Goal: Task Accomplishment & Management: Manage account settings

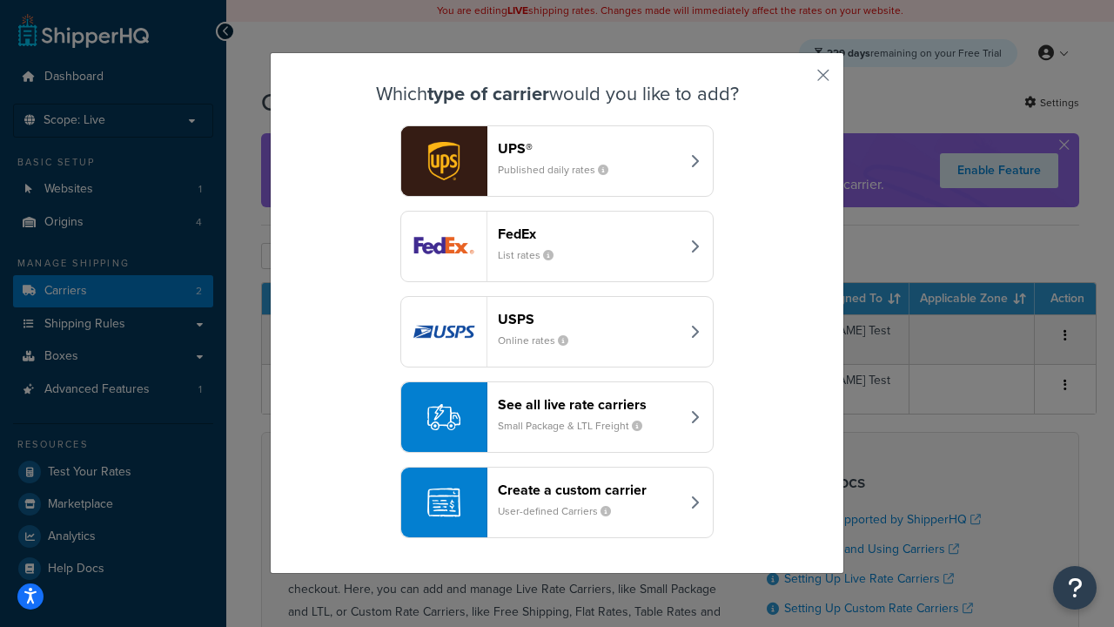
click at [557, 502] on div "Create a custom carrier User-defined Carriers" at bounding box center [589, 502] width 182 height 42
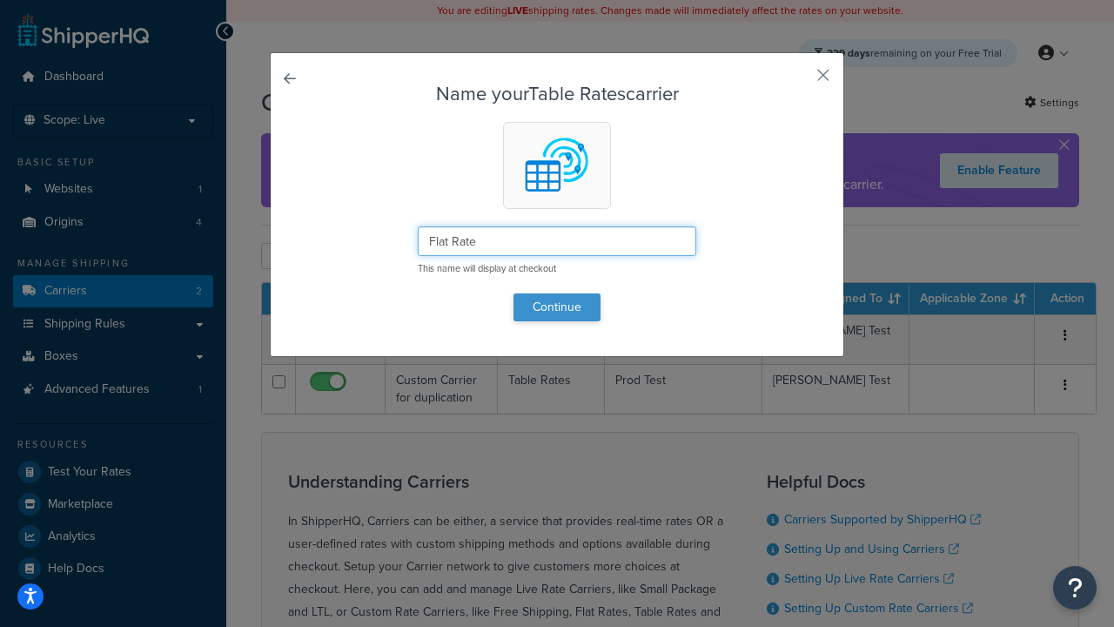
type input "Flat Rate"
click at [557, 306] on button "Continue" at bounding box center [556, 307] width 87 height 28
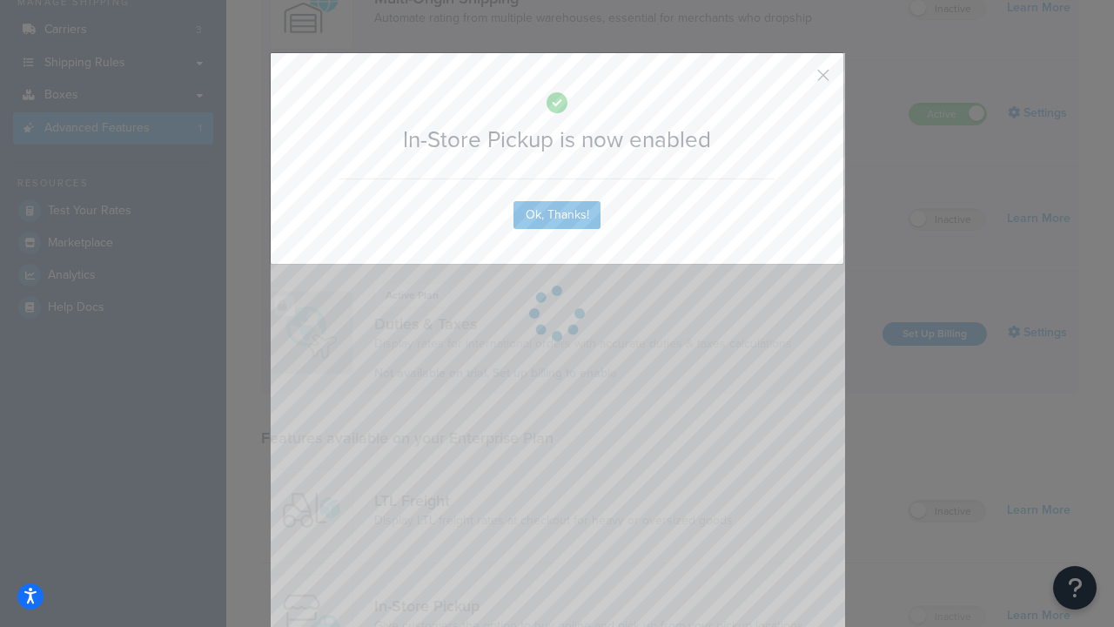
click at [797, 79] on button "button" at bounding box center [797, 81] width 4 height 4
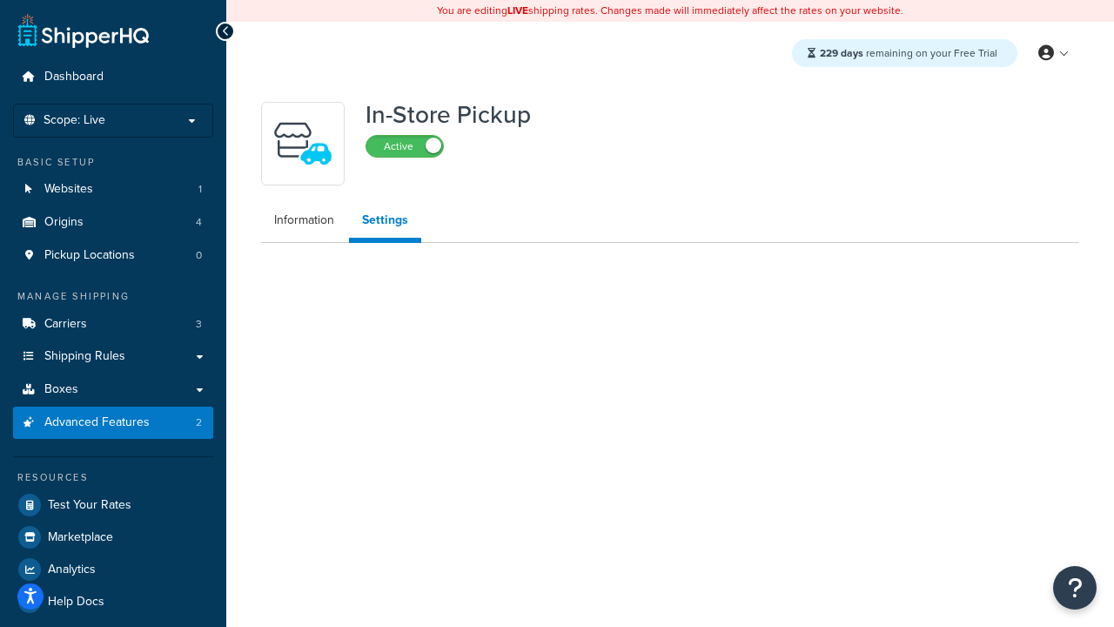
select select "inline"
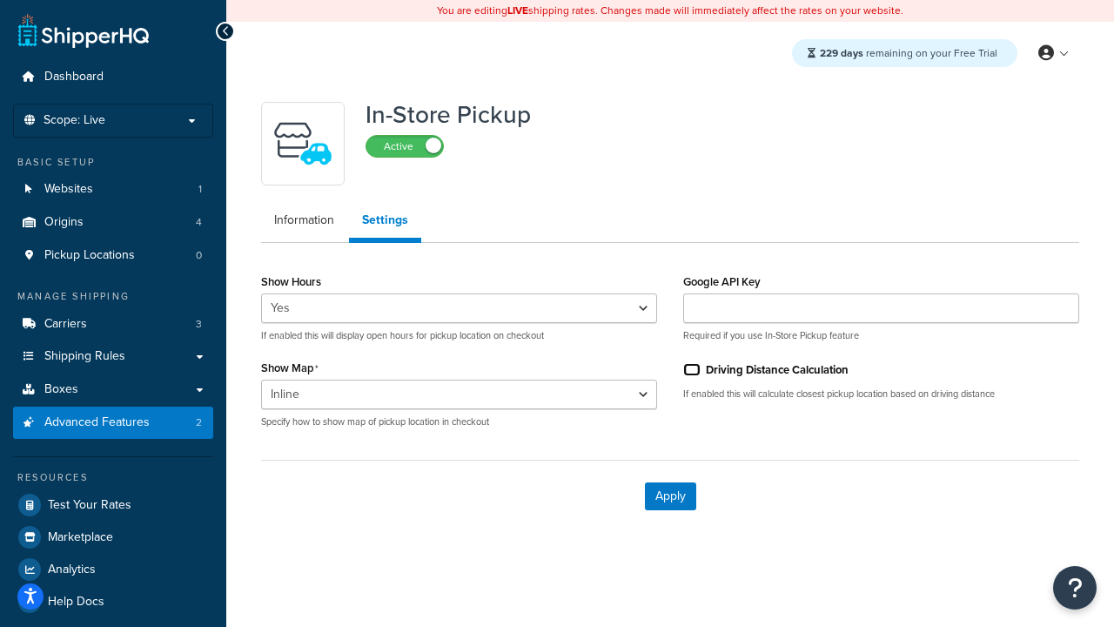
click at [692, 369] on input "Driving Distance Calculation" at bounding box center [691, 369] width 17 height 13
checkbox input "true"
click at [670, 495] on button "Apply" at bounding box center [670, 496] width 51 height 28
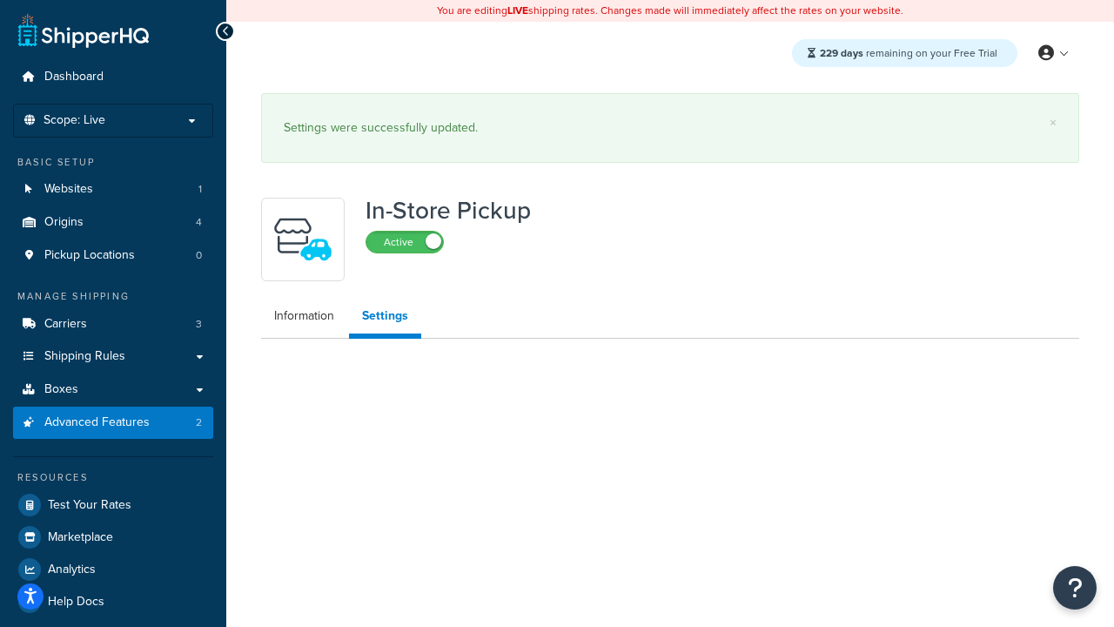
select select "inline"
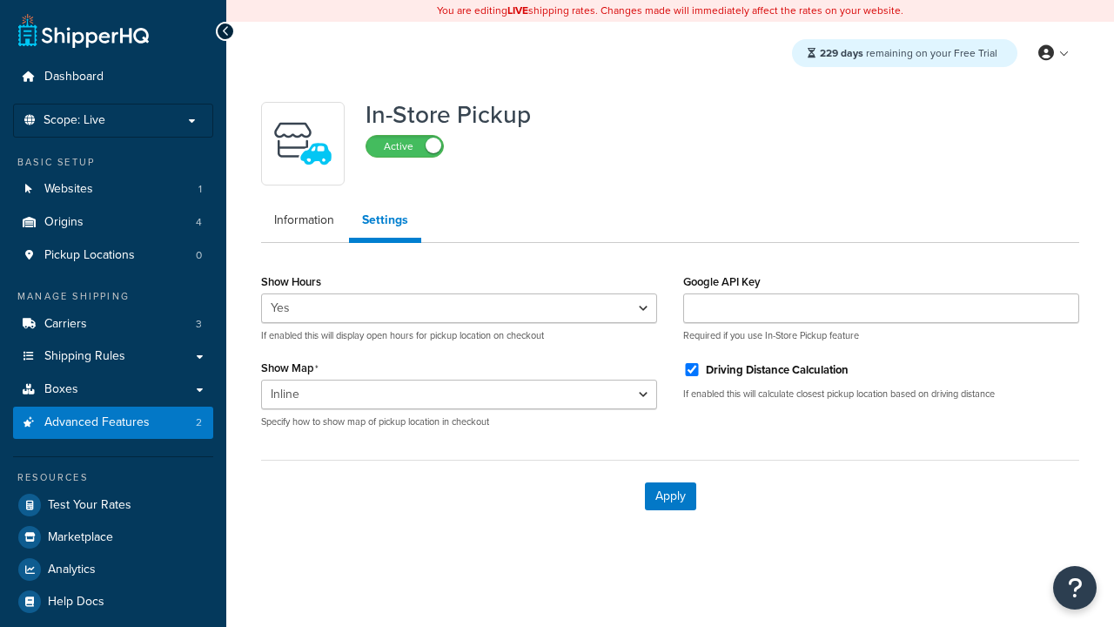
select select "inline"
click at [90, 255] on span "Pickup Locations" at bounding box center [89, 255] width 90 height 15
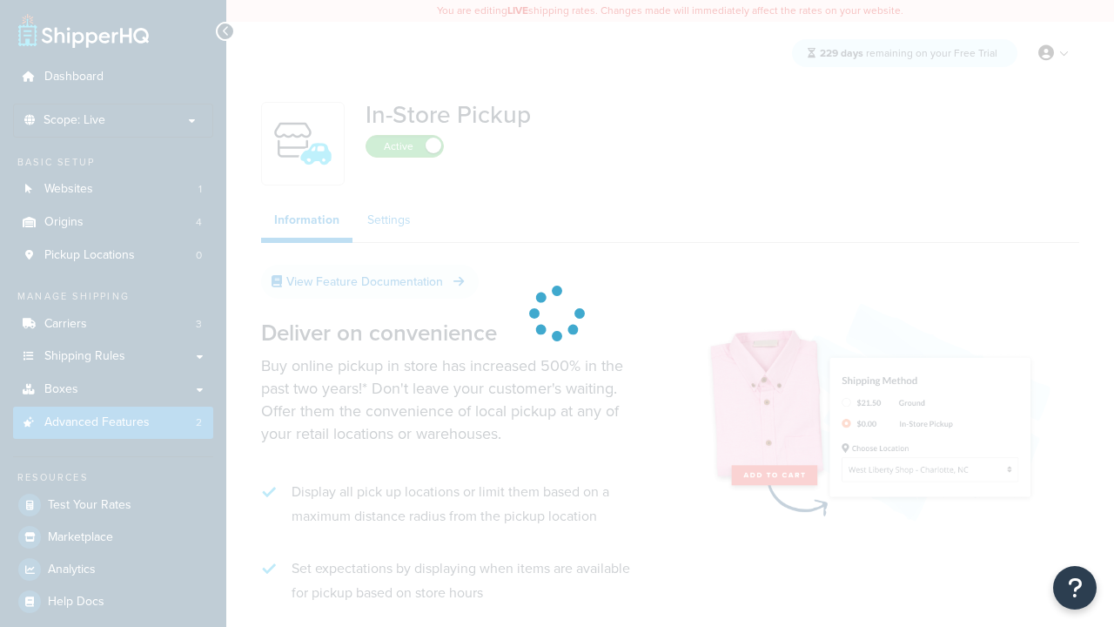
click at [389, 203] on link "Settings" at bounding box center [389, 220] width 70 height 35
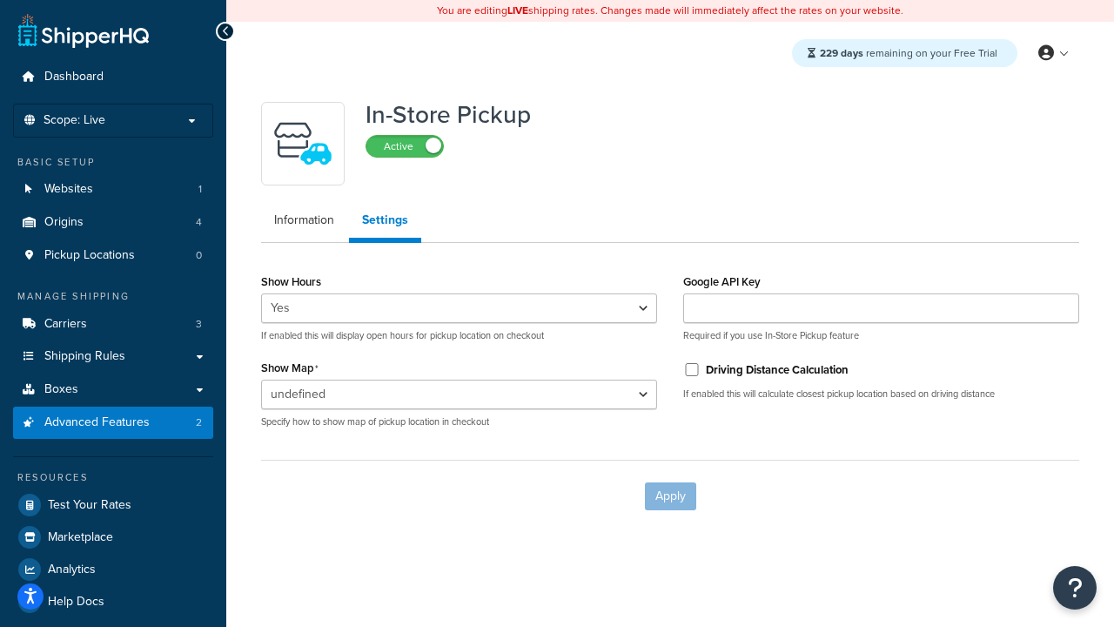
scroll to position [12, 0]
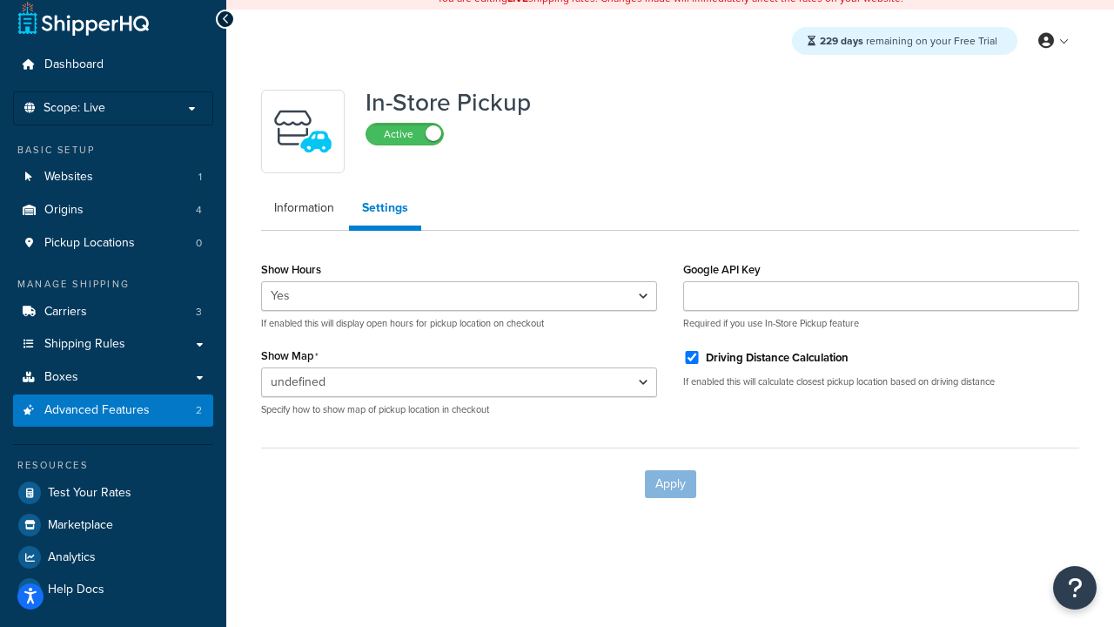
select select "inline"
click at [692, 357] on input "Driving Distance Calculation" at bounding box center [691, 357] width 17 height 13
checkbox input "false"
click at [670, 483] on button "Apply" at bounding box center [670, 484] width 51 height 28
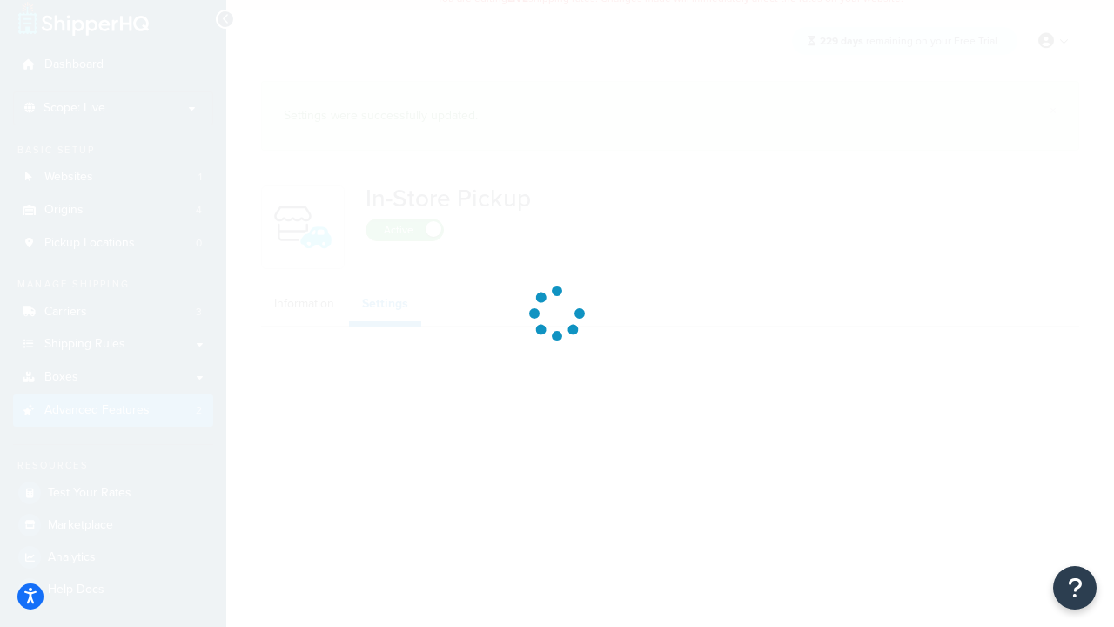
select select "inline"
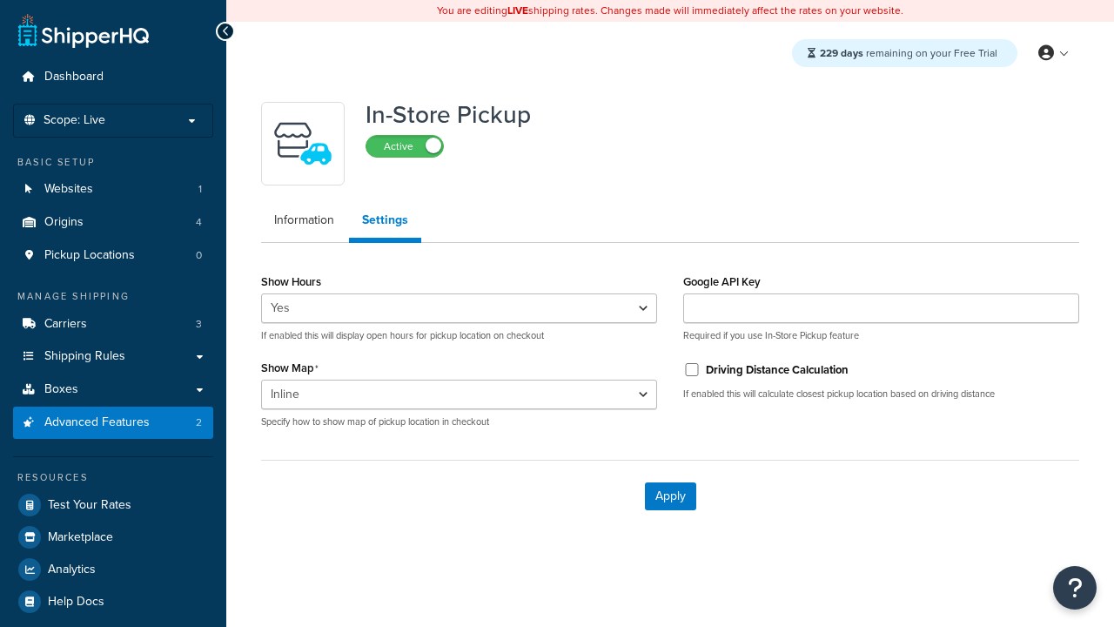
select select "inline"
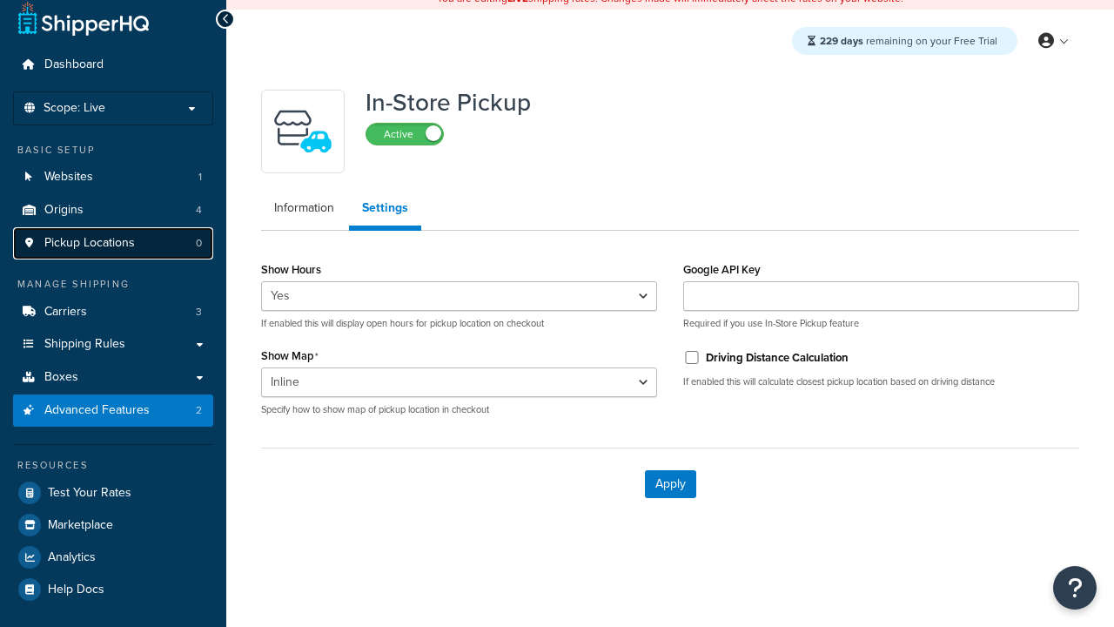
click at [90, 243] on span "Pickup Locations" at bounding box center [89, 243] width 90 height 15
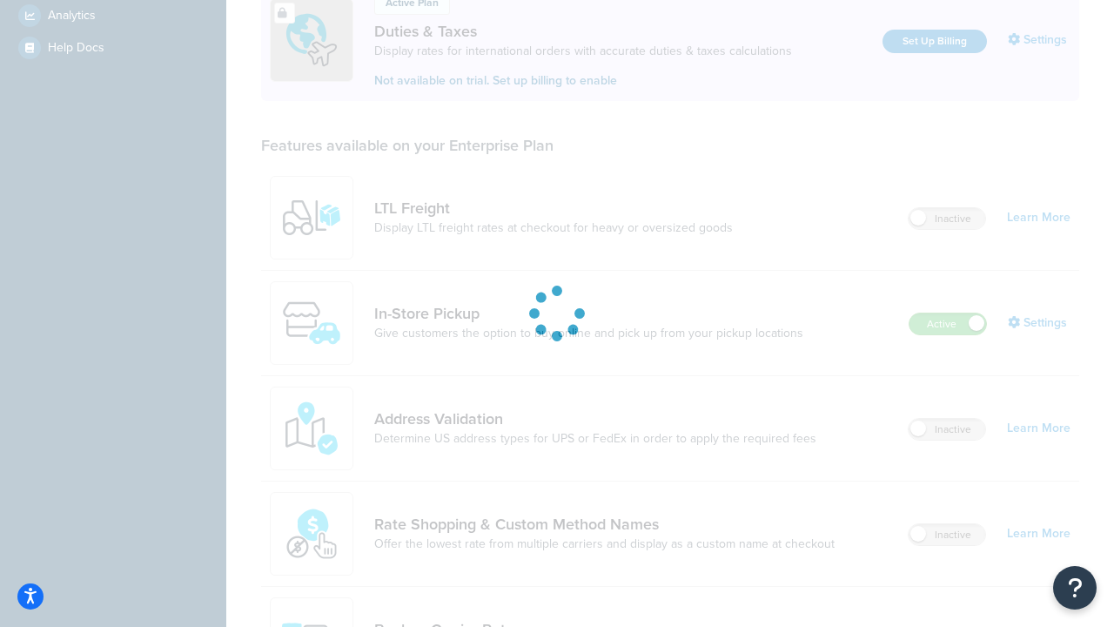
scroll to position [857, 0]
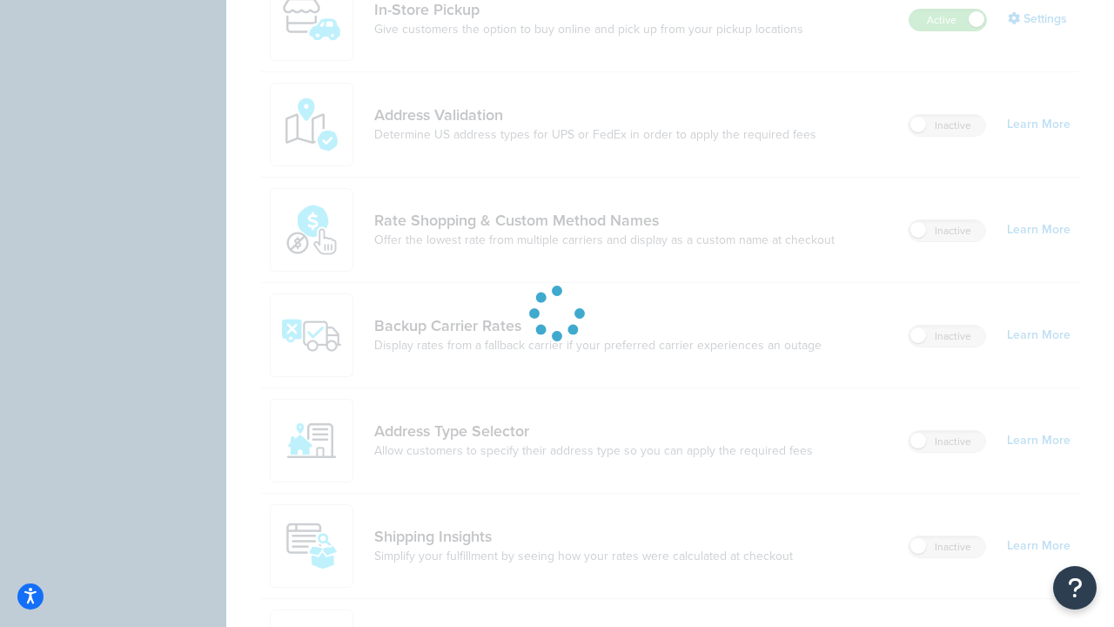
click at [588, 10] on link "In-Store Pickup" at bounding box center [588, 9] width 429 height 19
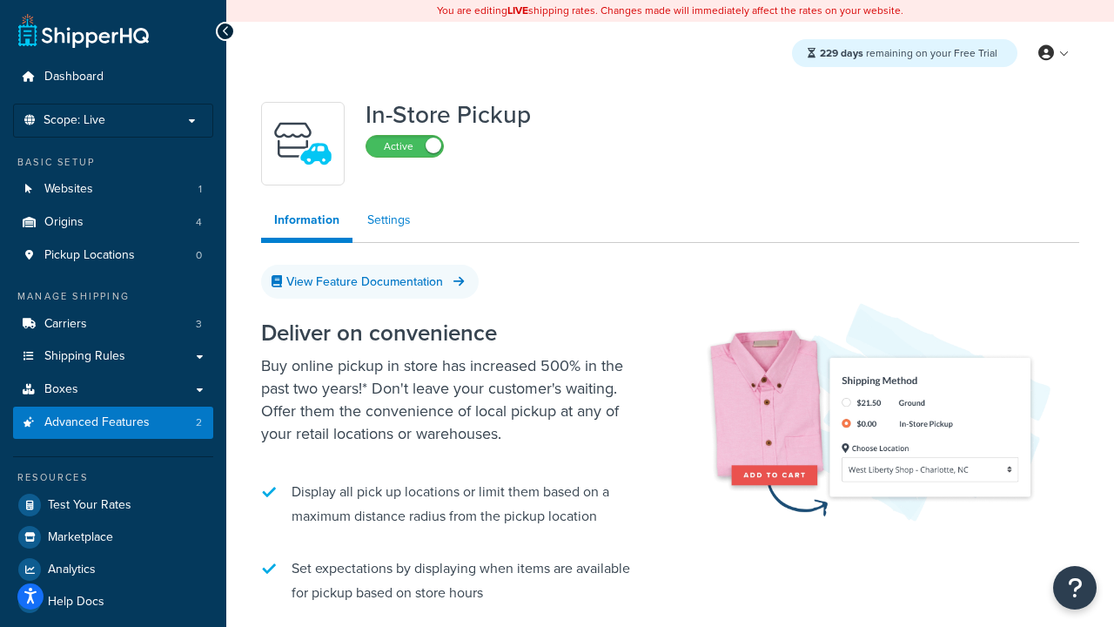
click at [389, 220] on link "Settings" at bounding box center [389, 220] width 70 height 35
select select "inline"
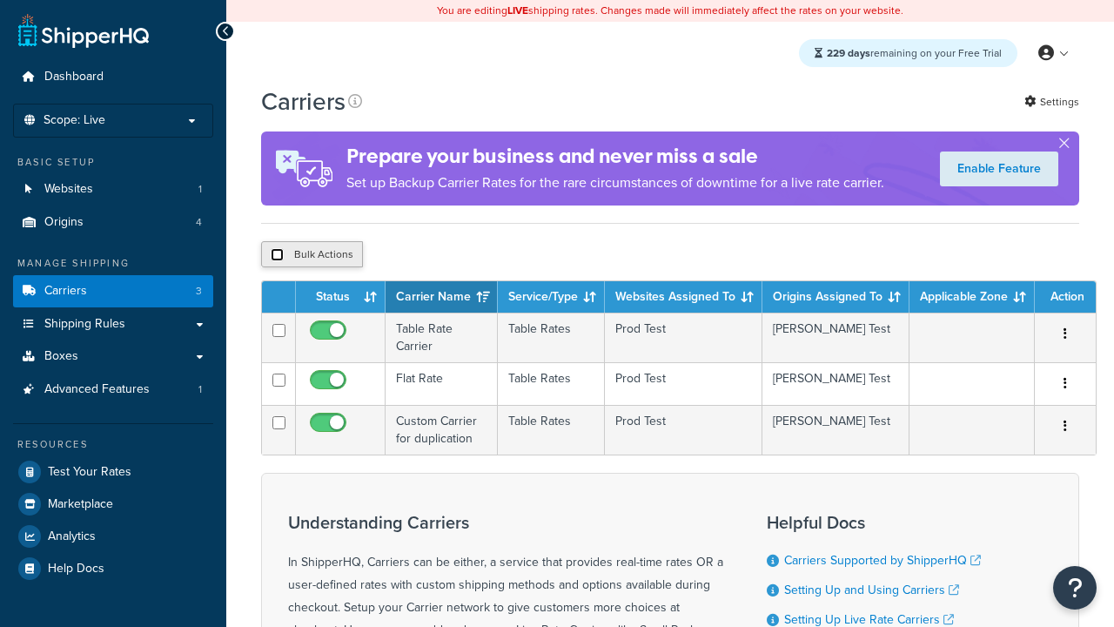
click at [277, 257] on input "checkbox" at bounding box center [277, 254] width 13 height 13
checkbox input "true"
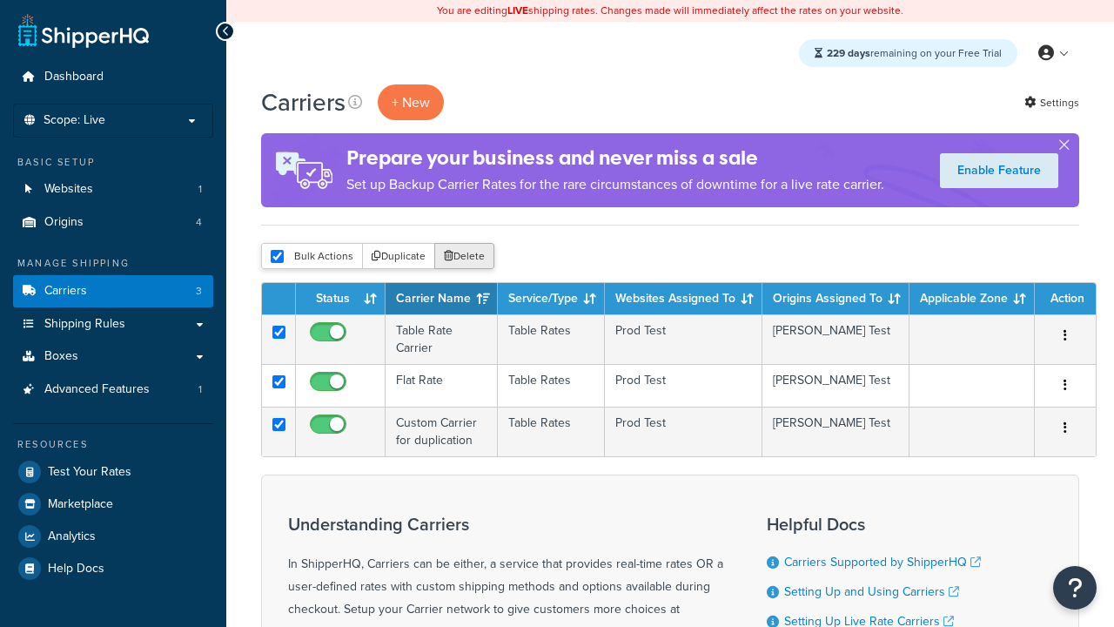
click at [468, 257] on button "Delete" at bounding box center [464, 256] width 60 height 26
